Goal: Task Accomplishment & Management: Use online tool/utility

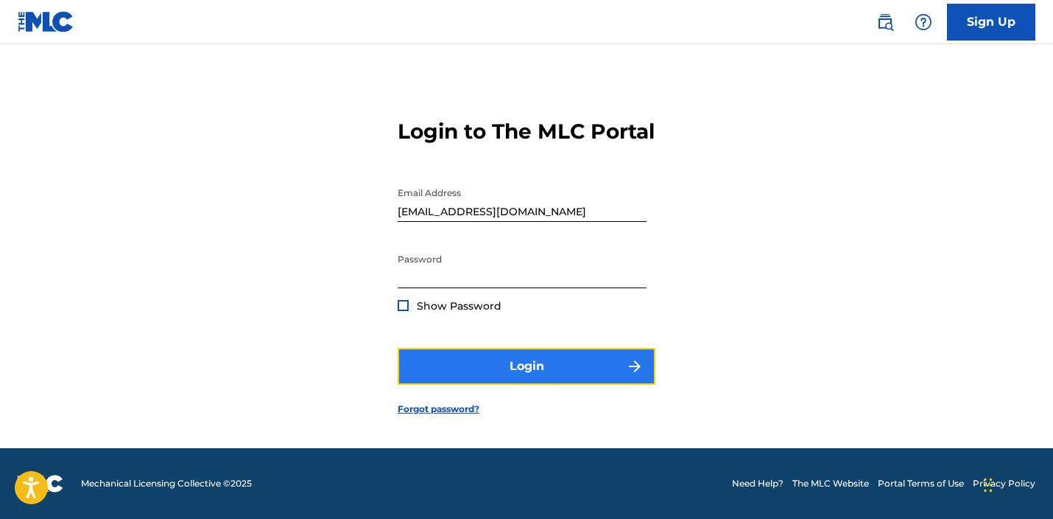
click at [514, 381] on button "Login" at bounding box center [527, 366] width 258 height 37
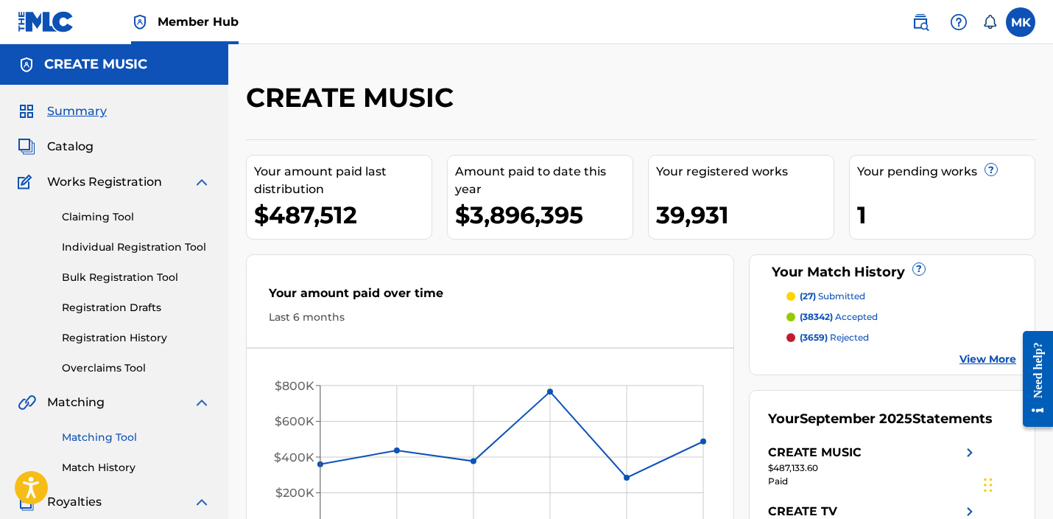
click at [91, 438] on link "Matching Tool" at bounding box center [136, 437] width 149 height 15
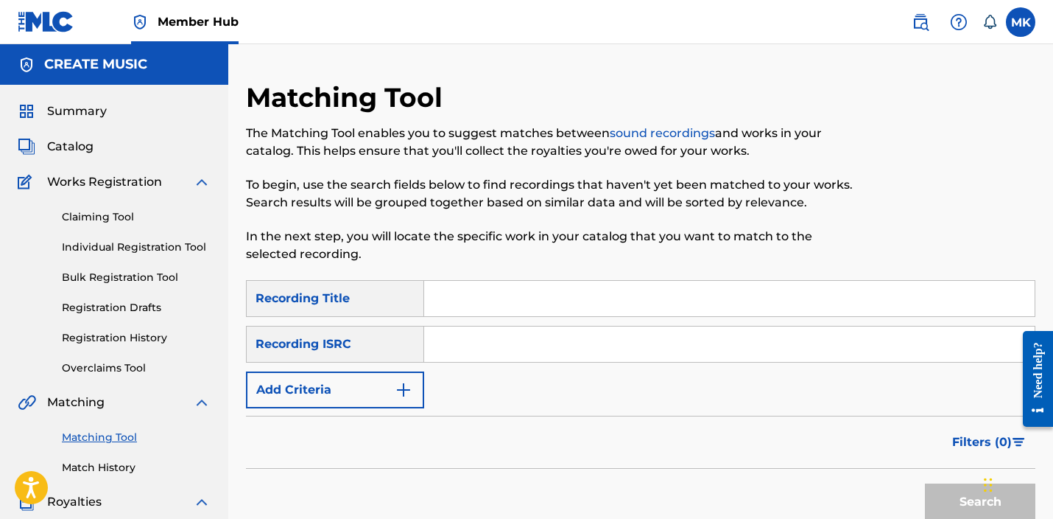
click at [452, 293] on input "Search Form" at bounding box center [729, 298] width 611 height 35
type input "wisteria"
click at [925, 483] on button "Search" at bounding box center [980, 501] width 111 height 37
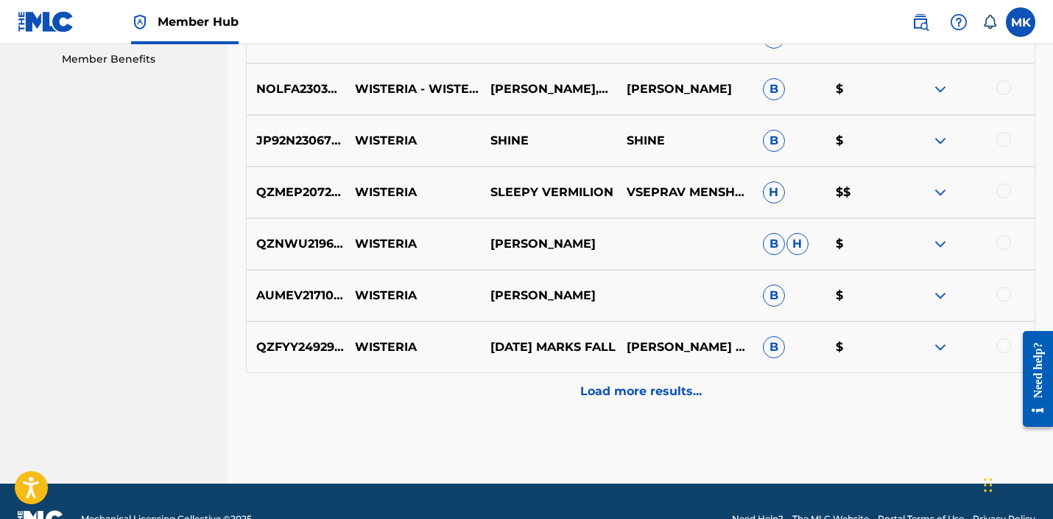
scroll to position [752, 0]
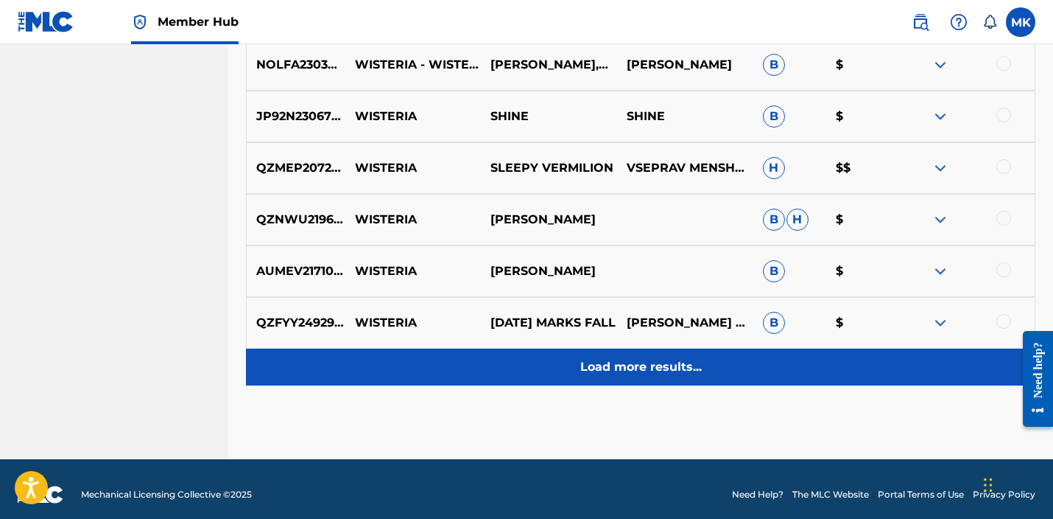
click at [620, 365] on p "Load more results..." at bounding box center [642, 367] width 122 height 18
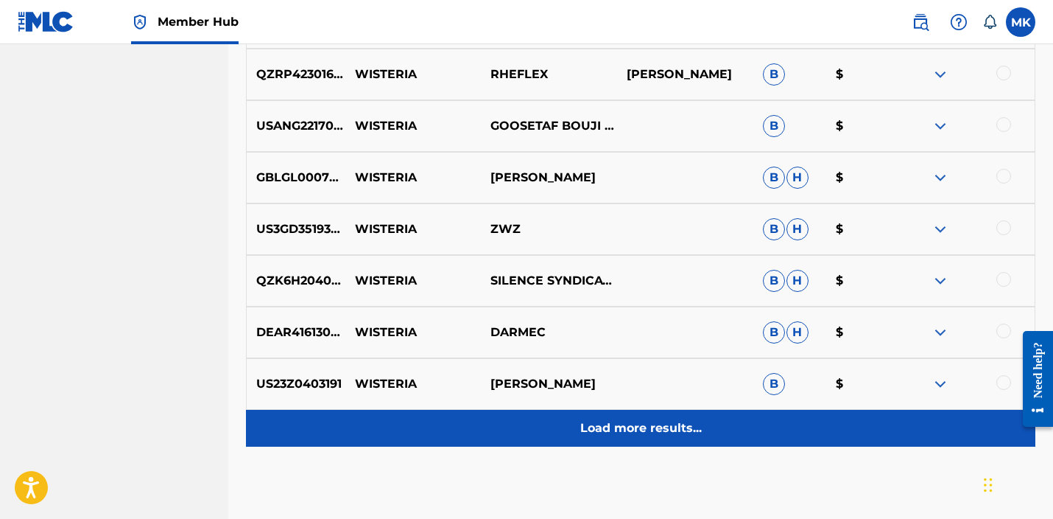
click at [619, 431] on p "Load more results..." at bounding box center [642, 428] width 122 height 18
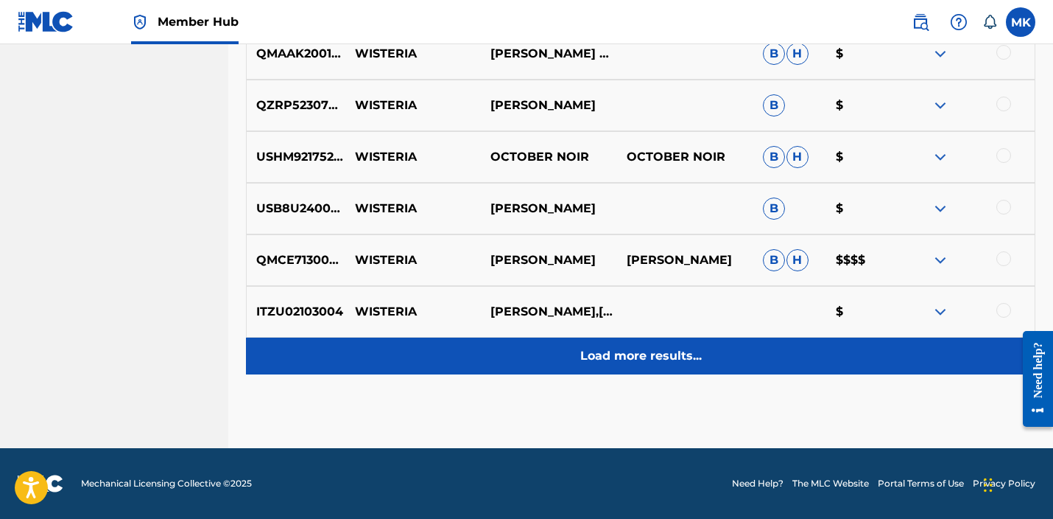
click at [635, 352] on p "Load more results..." at bounding box center [642, 356] width 122 height 18
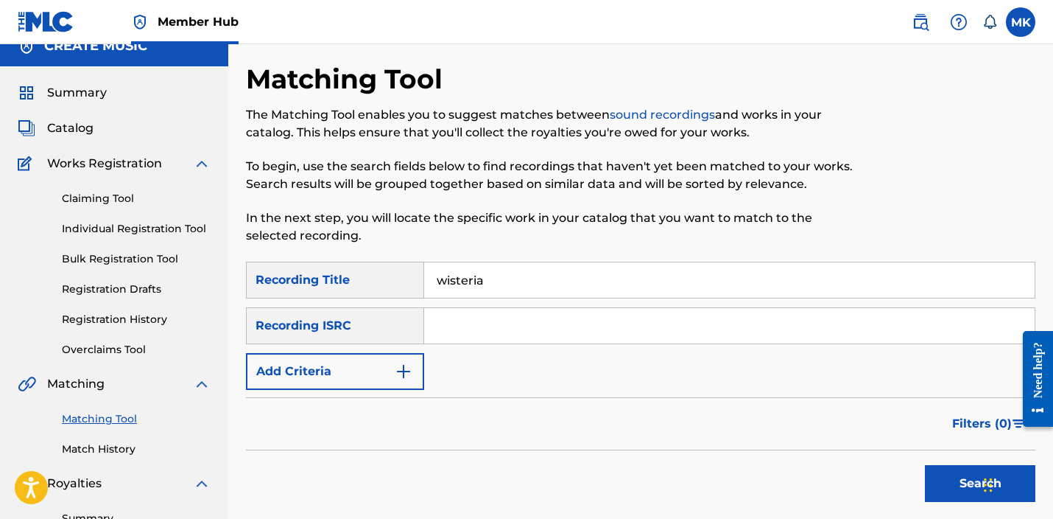
scroll to position [0, 0]
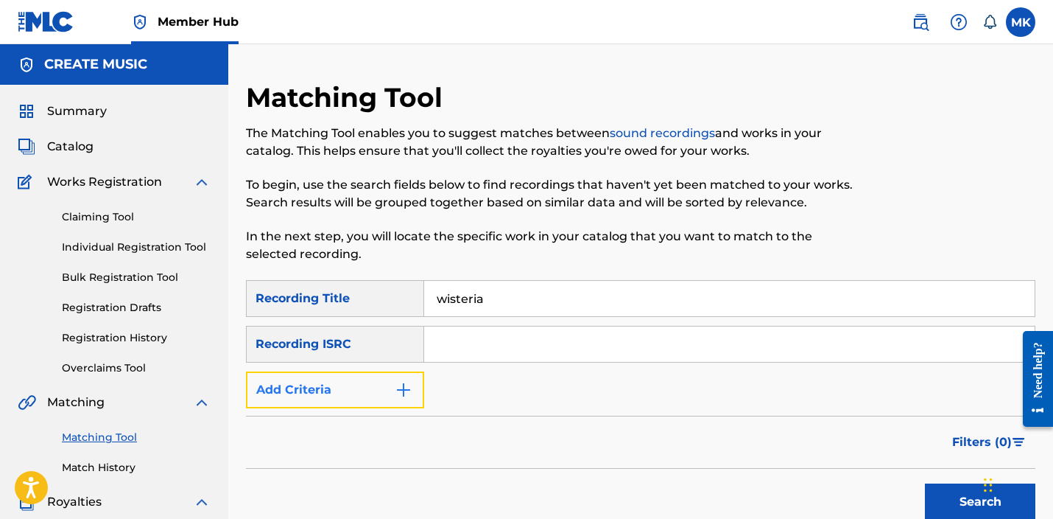
click at [397, 388] on img "Search Form" at bounding box center [404, 390] width 18 height 18
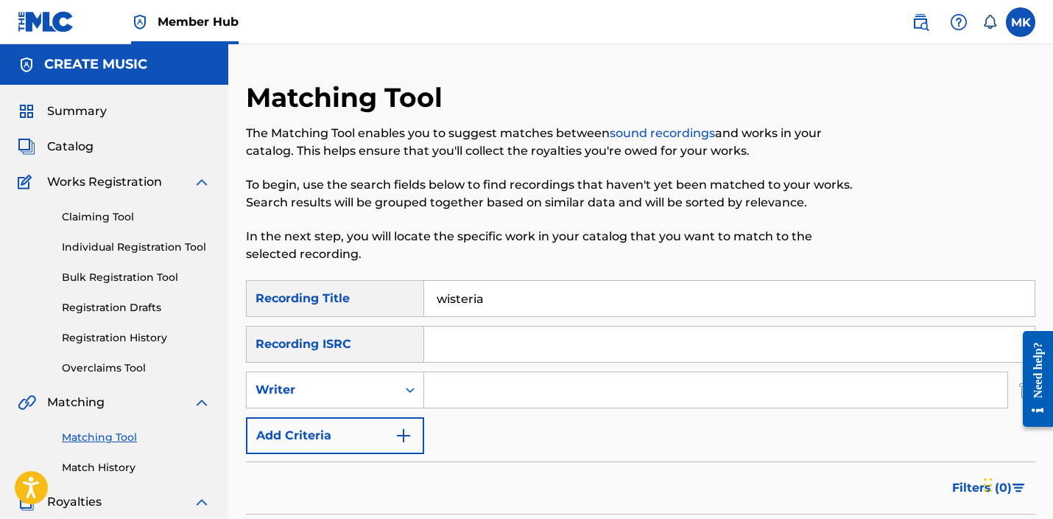
click at [502, 374] on input "Search Form" at bounding box center [715, 389] width 583 height 35
type input "[PERSON_NAME]"
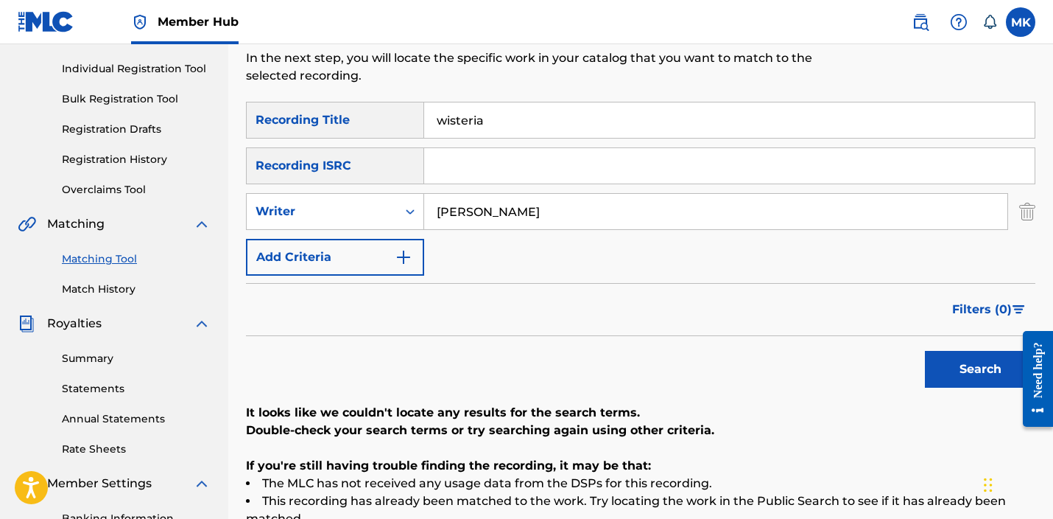
scroll to position [161, 0]
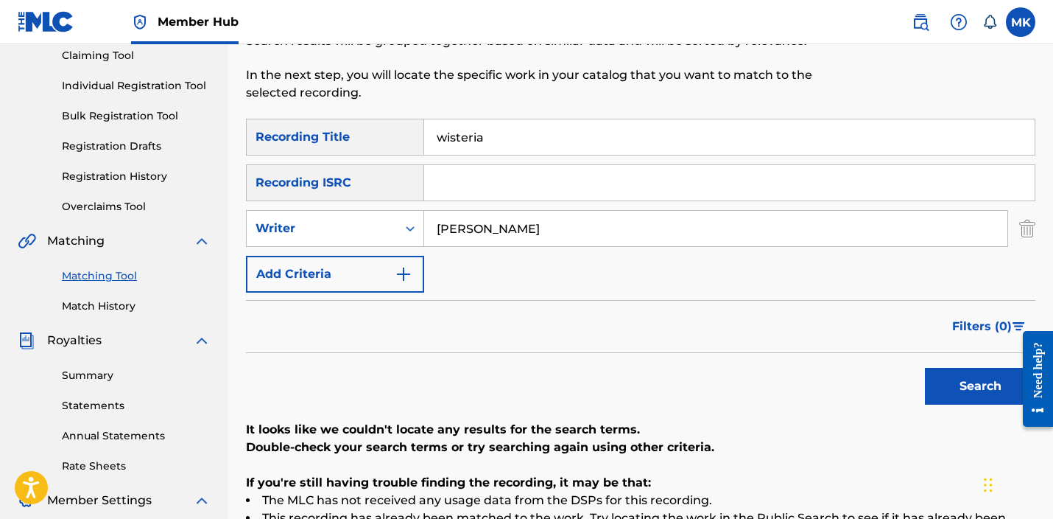
click at [457, 231] on input "[PERSON_NAME]" at bounding box center [715, 228] width 583 height 35
click at [483, 184] on input "Search Form" at bounding box center [729, 182] width 611 height 35
paste input "USDCH2354335"
type input "USDCH2354335"
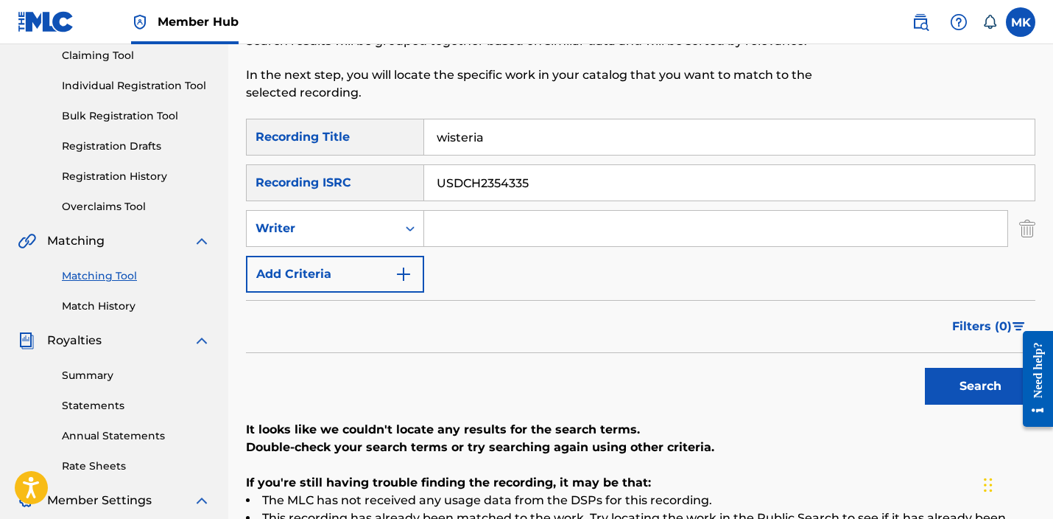
click at [463, 142] on input "wisteria" at bounding box center [729, 136] width 611 height 35
click at [962, 385] on button "Search" at bounding box center [980, 386] width 111 height 37
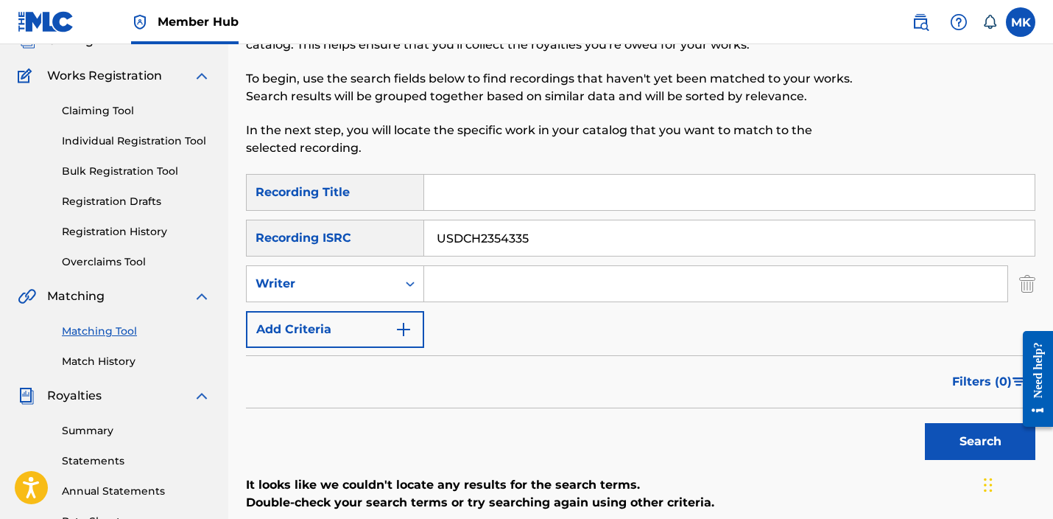
scroll to position [23, 0]
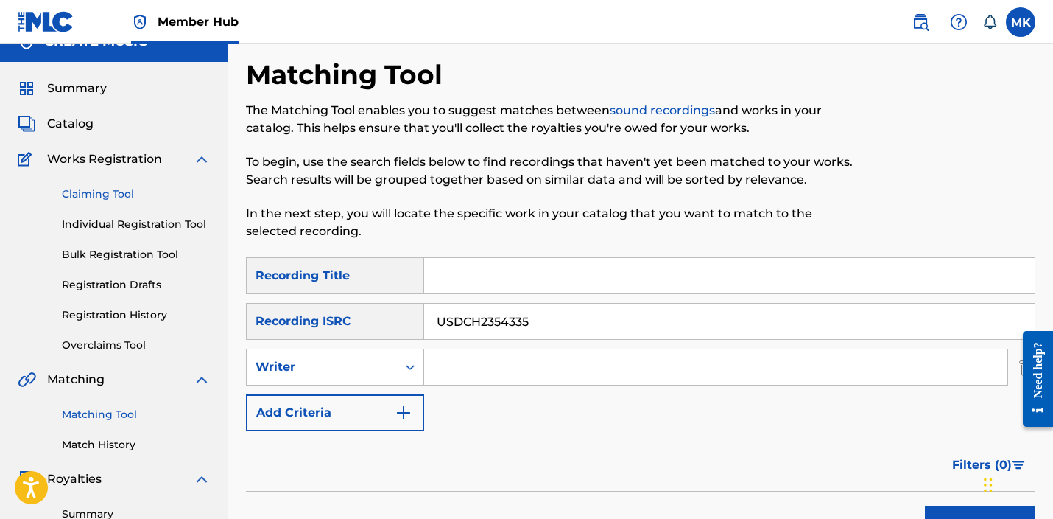
click at [108, 200] on link "Claiming Tool" at bounding box center [136, 193] width 149 height 15
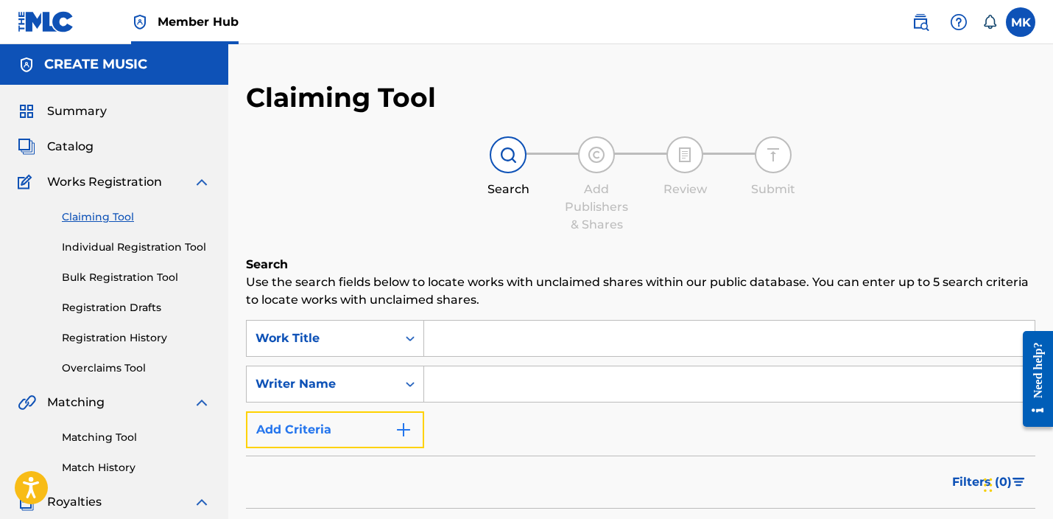
click at [391, 444] on button "Add Criteria" at bounding box center [335, 429] width 178 height 37
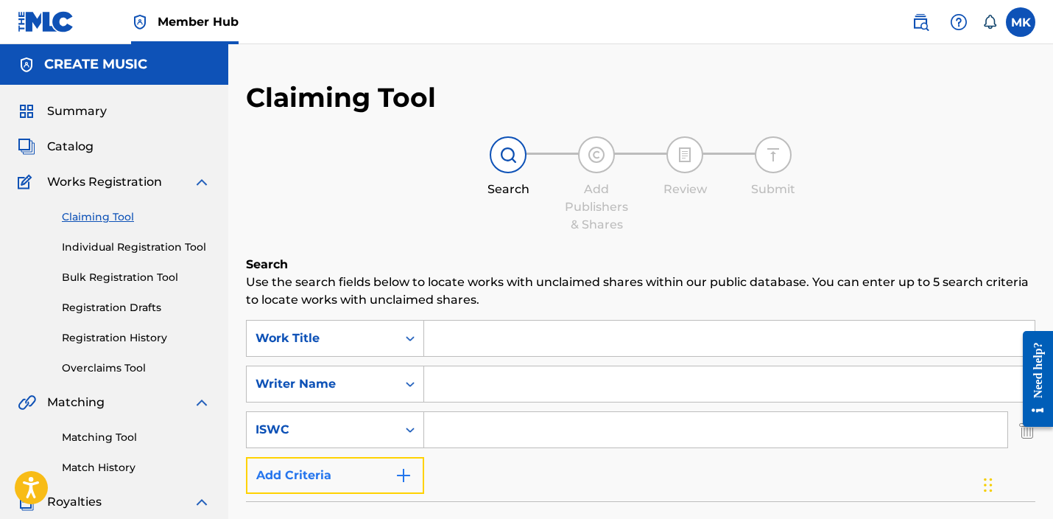
click at [384, 470] on button "Add Criteria" at bounding box center [335, 475] width 178 height 37
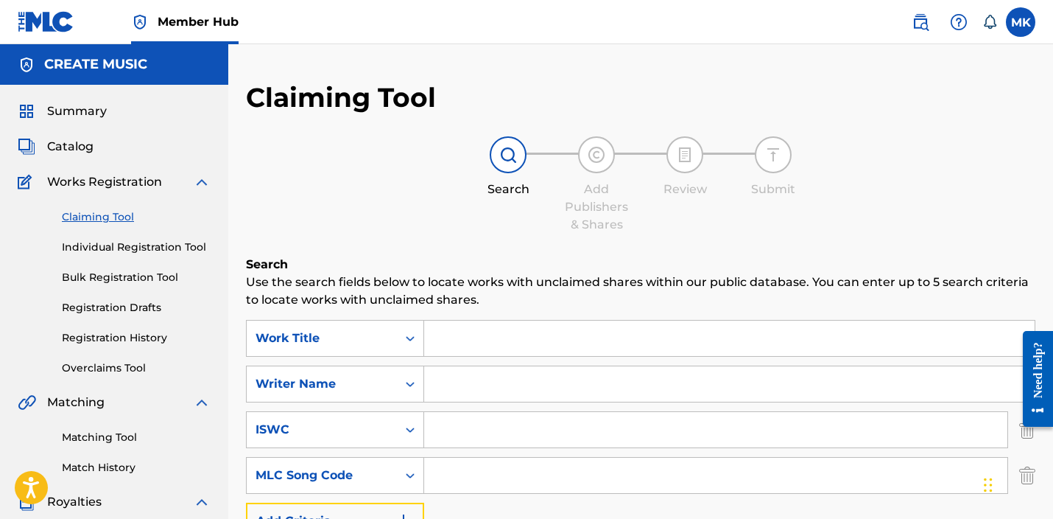
scroll to position [130, 0]
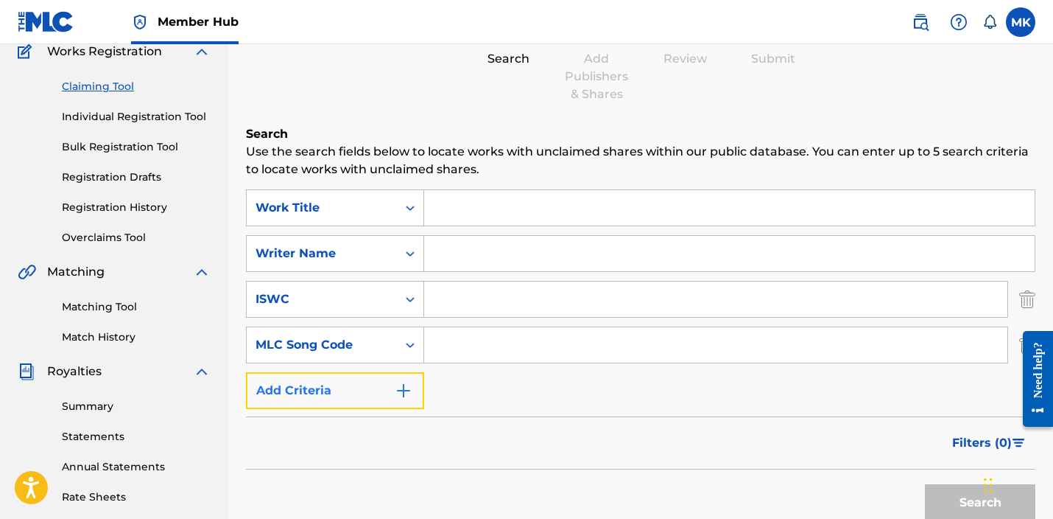
click at [367, 398] on button "Add Criteria" at bounding box center [335, 390] width 178 height 37
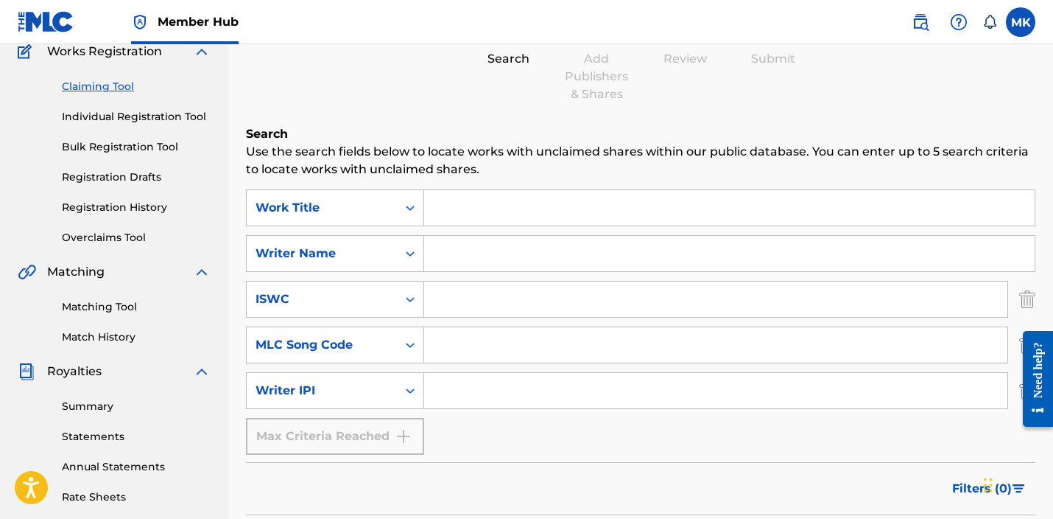
click at [384, 432] on div "Max Criteria Reached" at bounding box center [335, 436] width 178 height 37
click at [479, 206] on input "Search Form" at bounding box center [729, 207] width 611 height 35
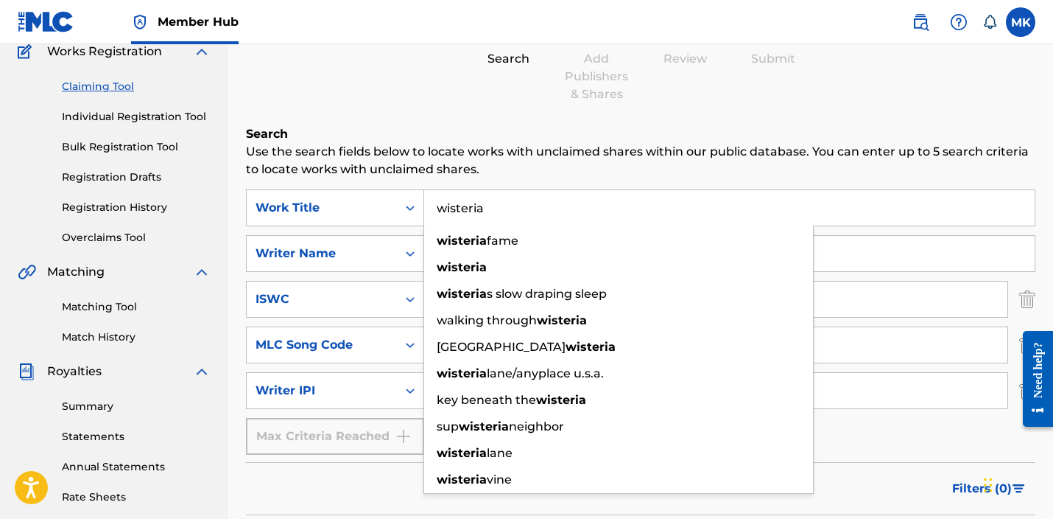
type input "wisteria"
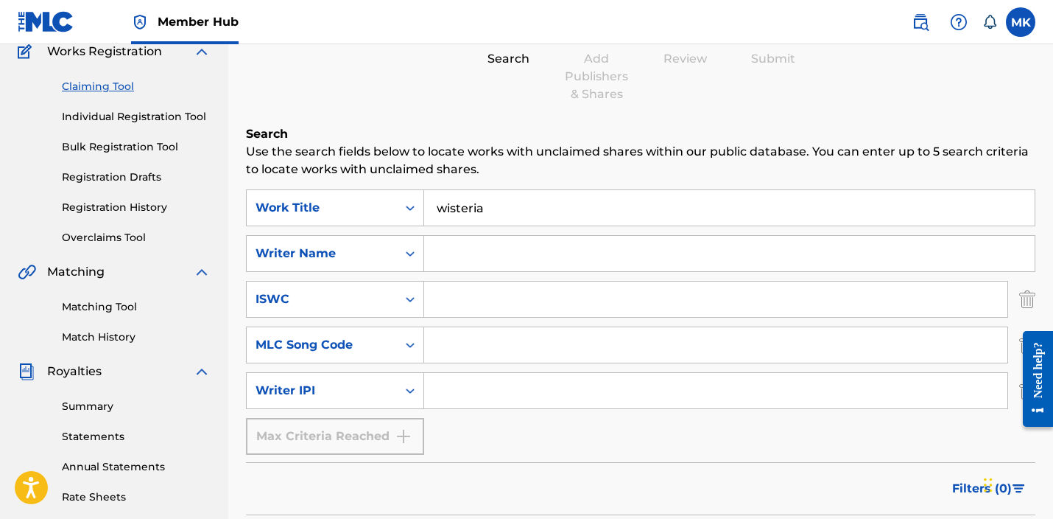
click at [543, 253] on input "Search Form" at bounding box center [729, 253] width 611 height 35
type input "[PERSON_NAME]"
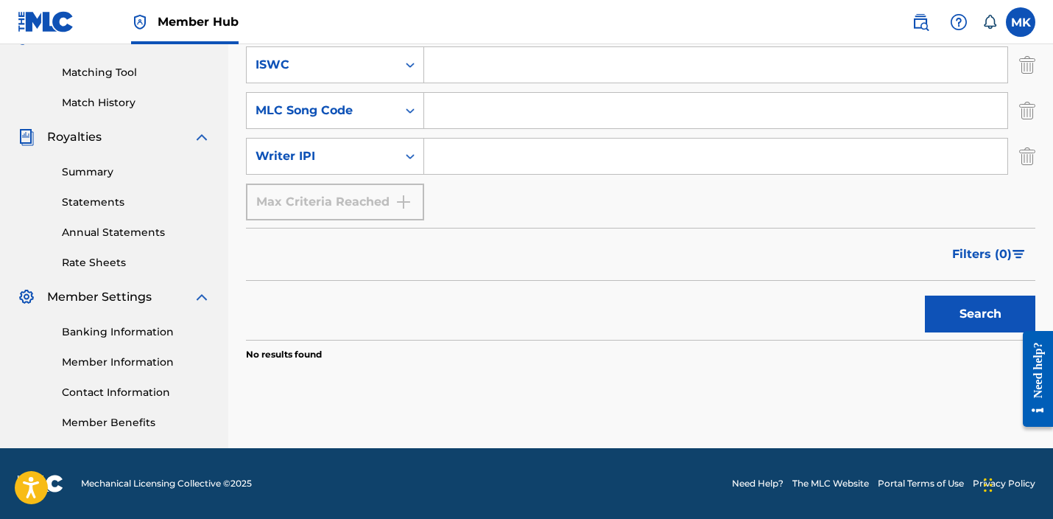
scroll to position [224, 0]
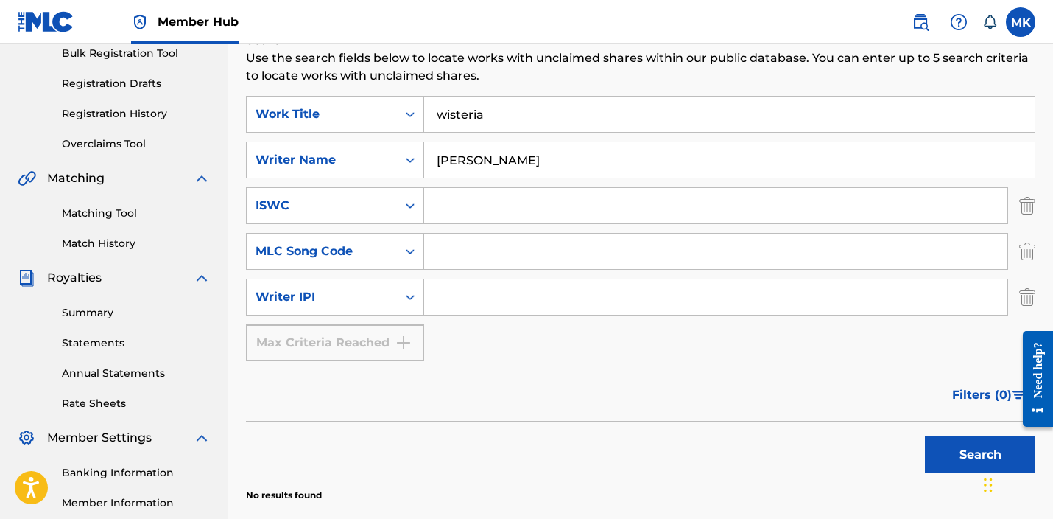
click at [449, 164] on input "[PERSON_NAME]" at bounding box center [729, 159] width 611 height 35
click at [925, 436] on button "Search" at bounding box center [980, 454] width 111 height 37
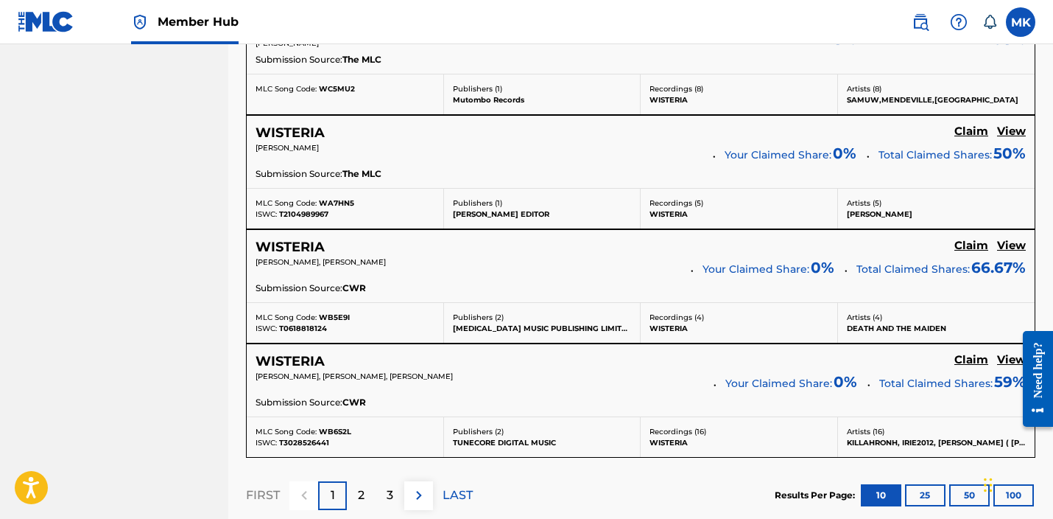
scroll to position [1430, 0]
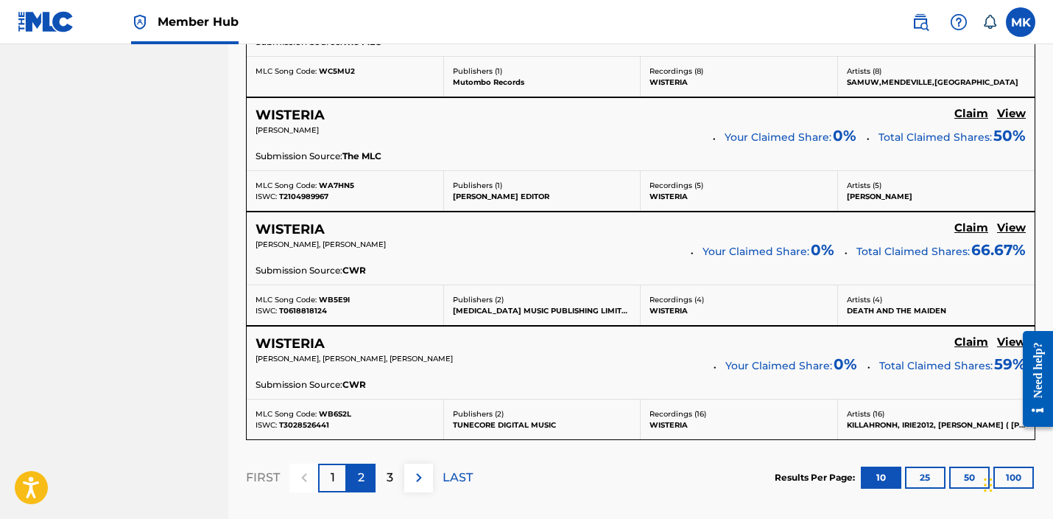
click at [356, 476] on div "2" at bounding box center [361, 477] width 29 height 29
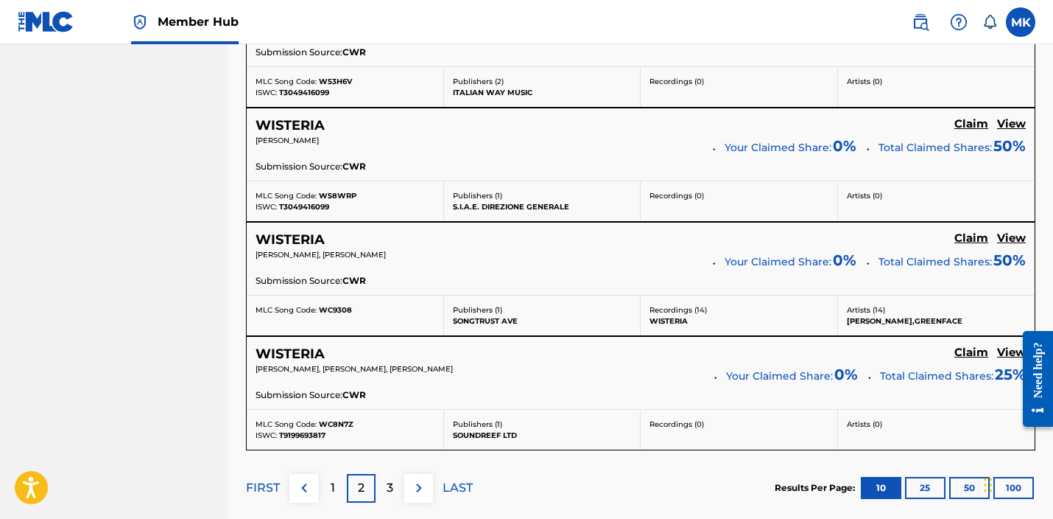
scroll to position [1537, 0]
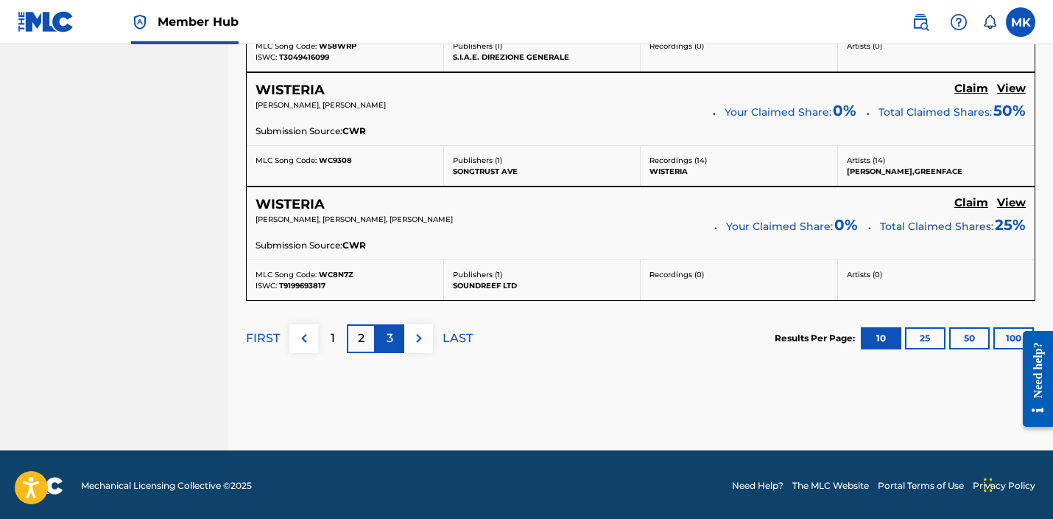
click at [386, 344] on div "3" at bounding box center [390, 338] width 29 height 29
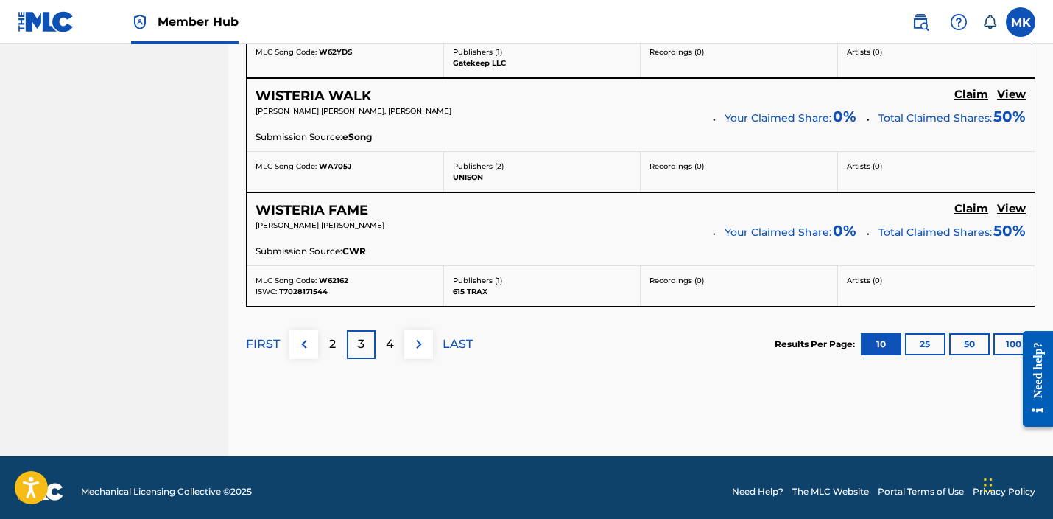
scroll to position [1554, 0]
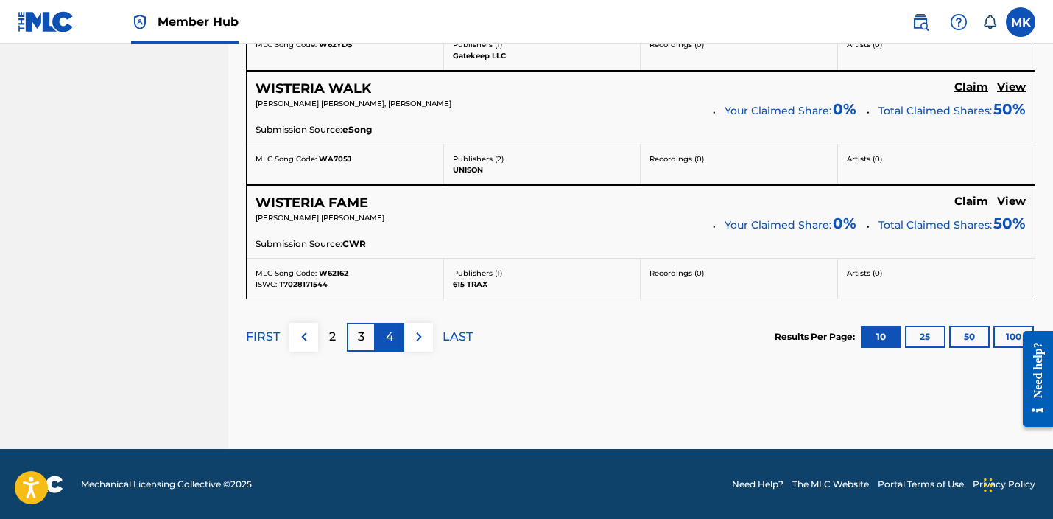
click at [389, 336] on p "4" at bounding box center [390, 337] width 8 height 18
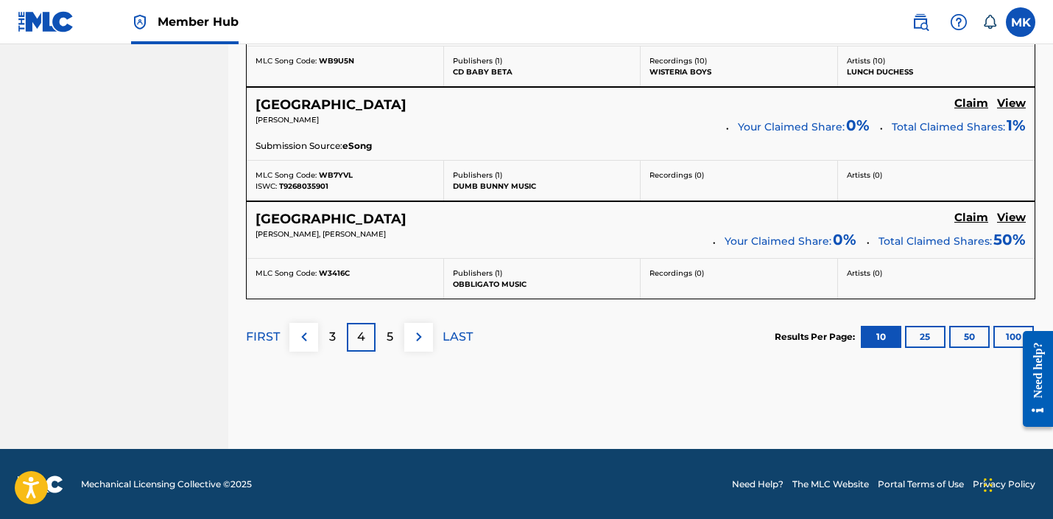
click at [389, 336] on p "5" at bounding box center [390, 337] width 7 height 18
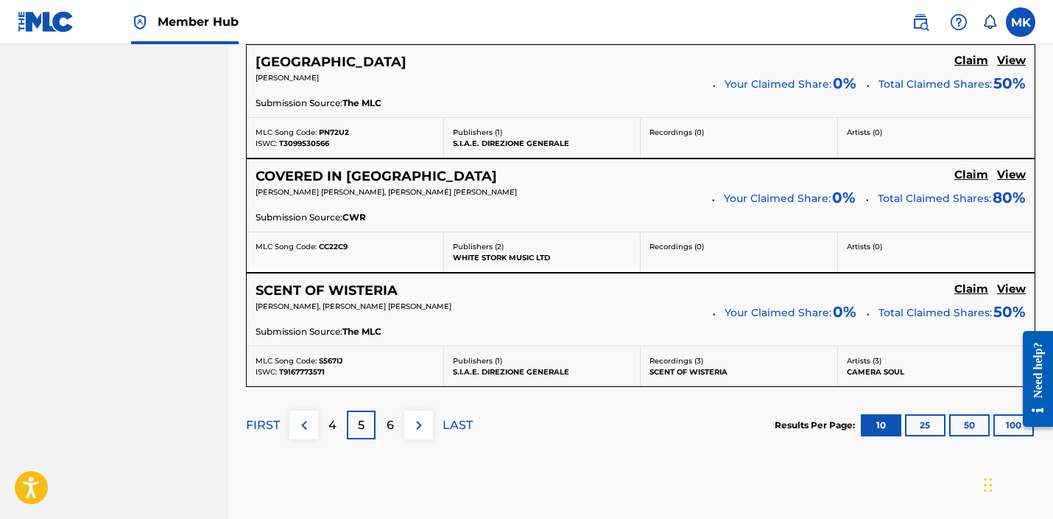
scroll to position [1553, 0]
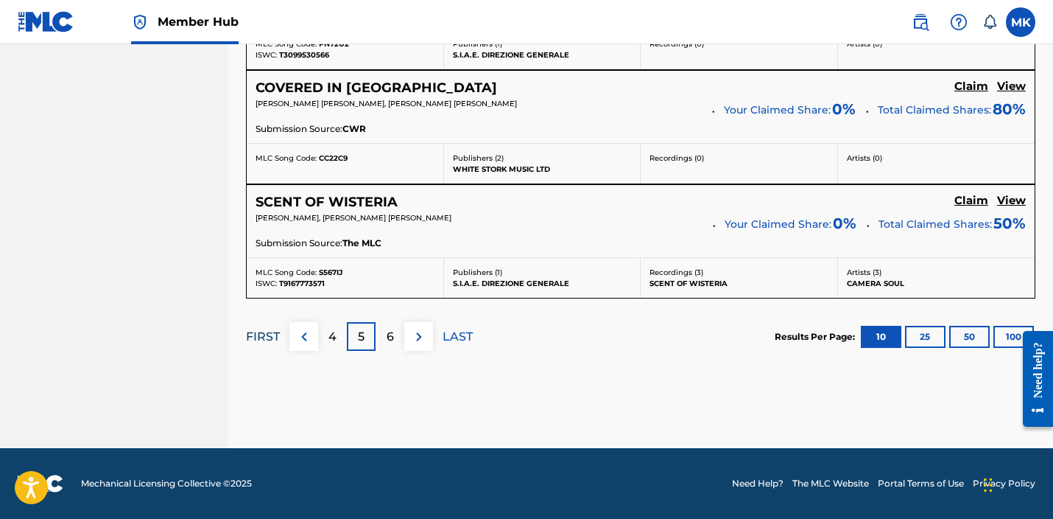
click at [267, 336] on p "FIRST" at bounding box center [263, 337] width 34 height 18
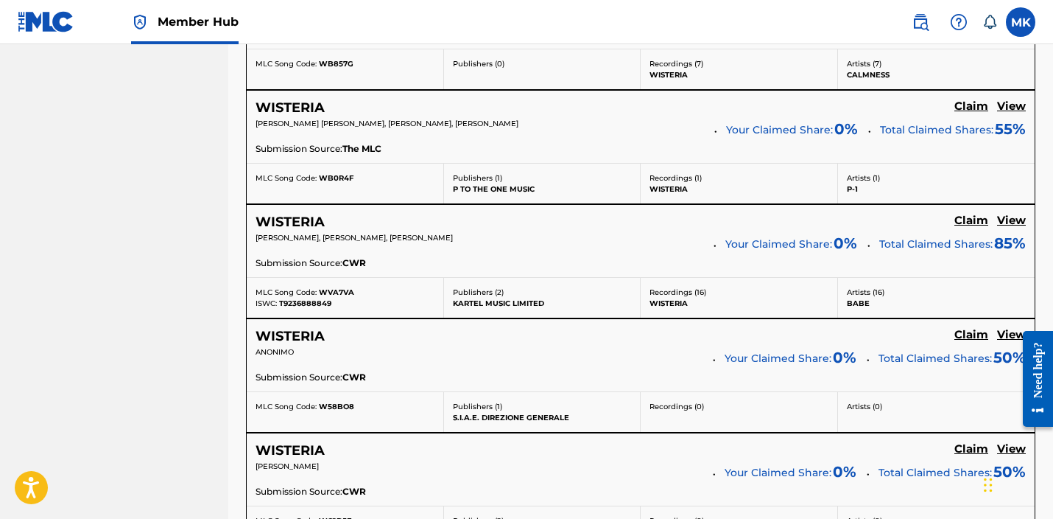
scroll to position [0, 0]
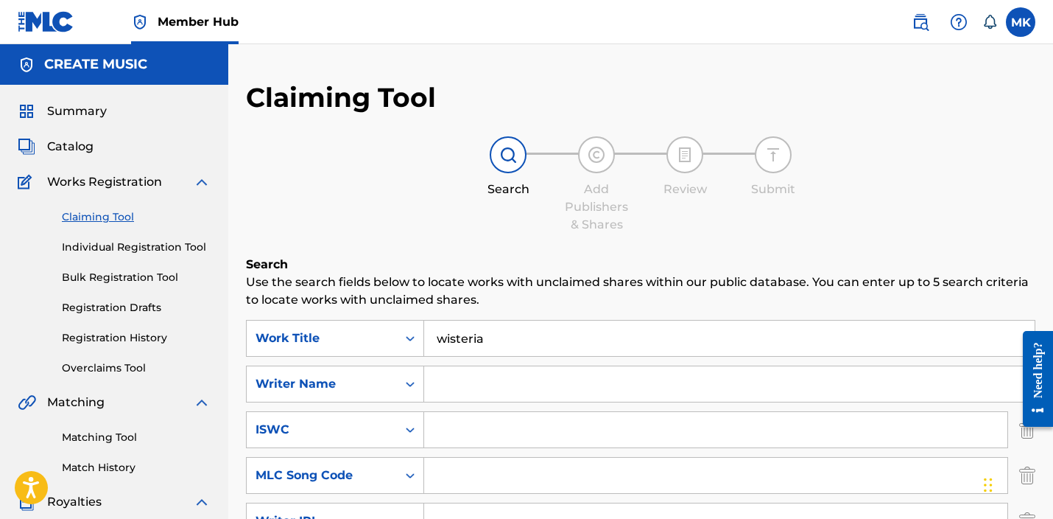
click at [465, 388] on input "Search Form" at bounding box center [729, 383] width 611 height 35
type input "brook"
